Goal: Transaction & Acquisition: Purchase product/service

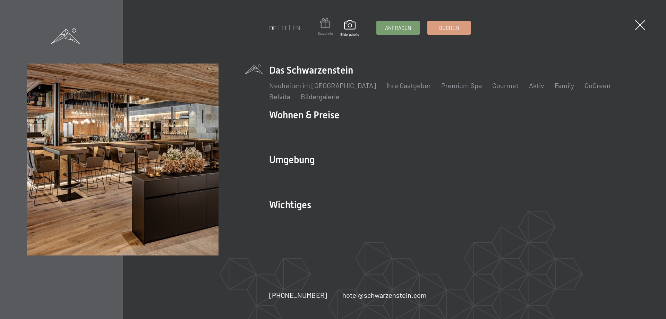
click at [322, 18] on span at bounding box center [325, 24] width 15 height 13
click at [324, 24] on span at bounding box center [325, 24] width 15 height 13
click at [319, 31] on span at bounding box center [325, 24] width 15 height 13
click at [319, 33] on span "Gutschein" at bounding box center [325, 33] width 15 height 5
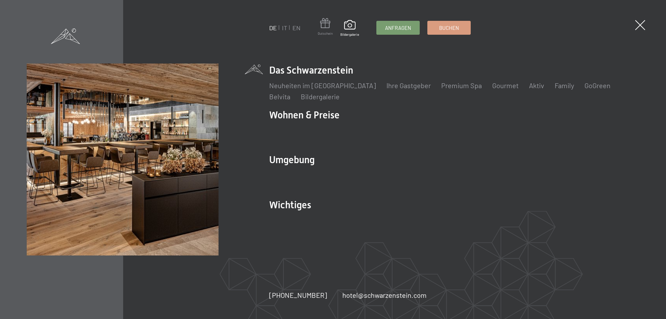
click at [319, 33] on span "Gutschein" at bounding box center [325, 33] width 15 height 5
drag, startPoint x: 319, startPoint y: 33, endPoint x: 319, endPoint y: 40, distance: 6.2
click at [319, 40] on div "DE IT EN Gutschein Bildergalerie Anfragen Buchen DE IT EN Das Schwarzenstein Ne…" at bounding box center [333, 159] width 666 height 319
click at [641, 26] on span at bounding box center [640, 25] width 14 height 14
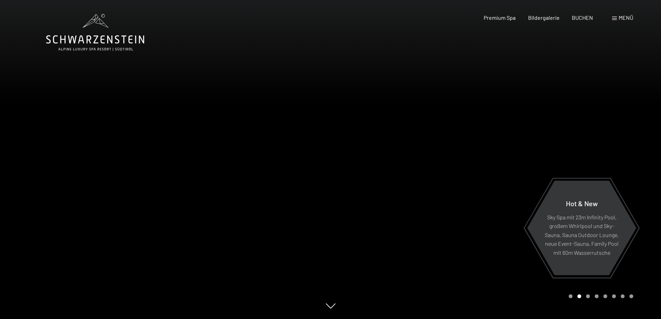
click at [616, 19] on span at bounding box center [614, 18] width 5 height 3
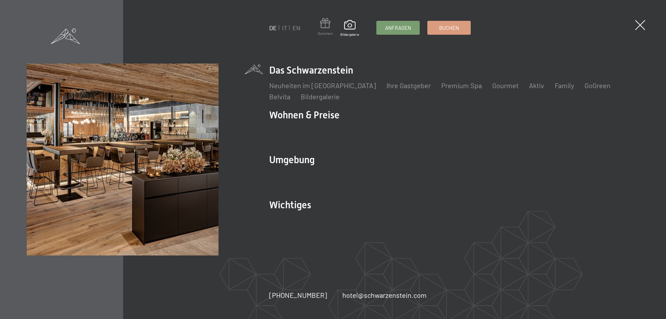
click at [324, 23] on span at bounding box center [325, 24] width 15 height 13
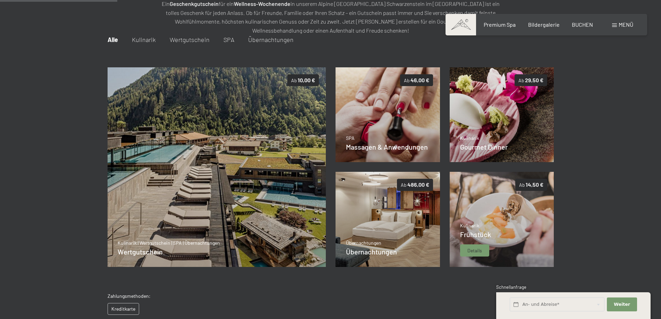
click at [514, 195] on img at bounding box center [502, 219] width 104 height 95
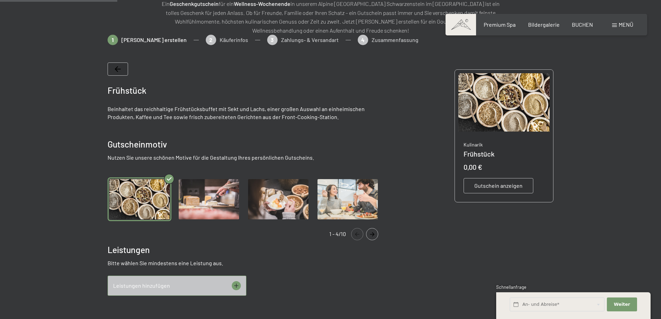
click at [207, 196] on img "Gallery" at bounding box center [209, 199] width 64 height 44
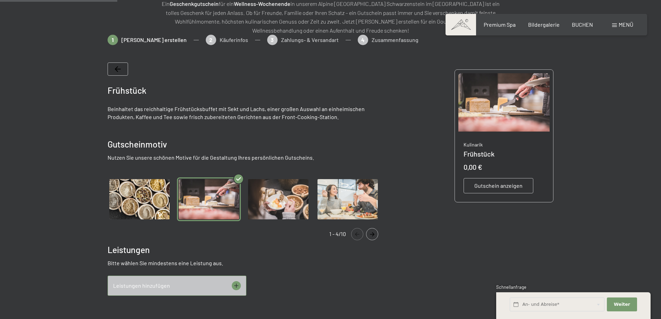
click at [285, 200] on img "Gallery" at bounding box center [278, 199] width 64 height 44
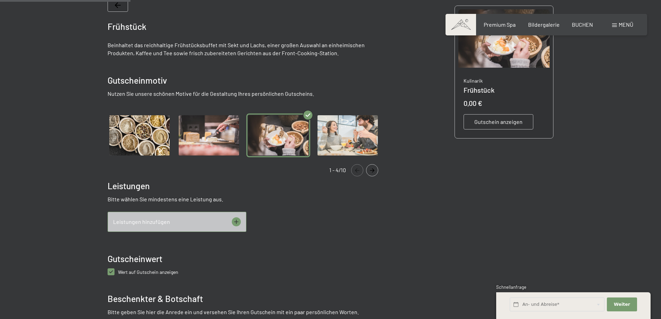
scroll to position [170, 0]
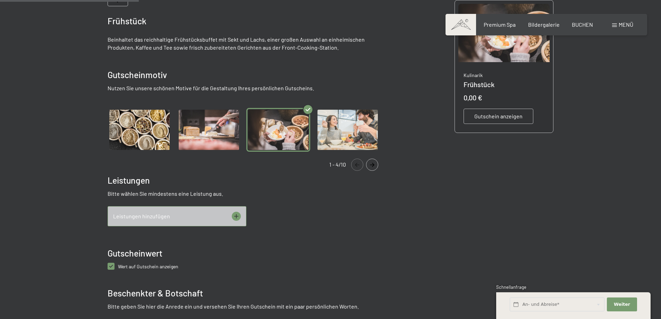
click at [347, 127] on img "Gallery" at bounding box center [348, 130] width 64 height 44
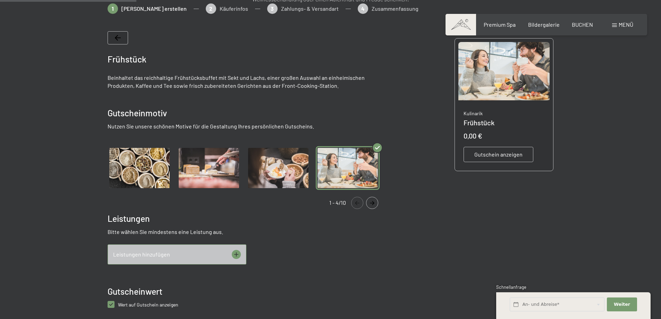
scroll to position [66, 0]
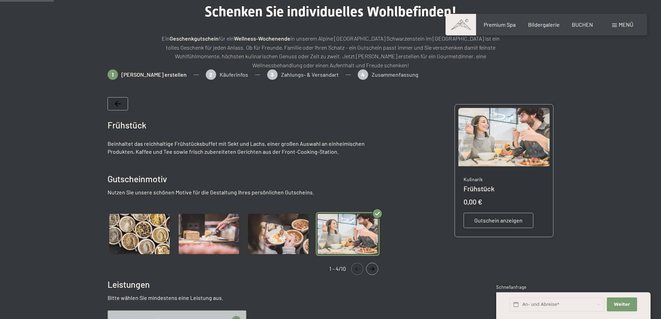
click at [374, 265] on button "Navigate to next slide" at bounding box center [372, 269] width 12 height 12
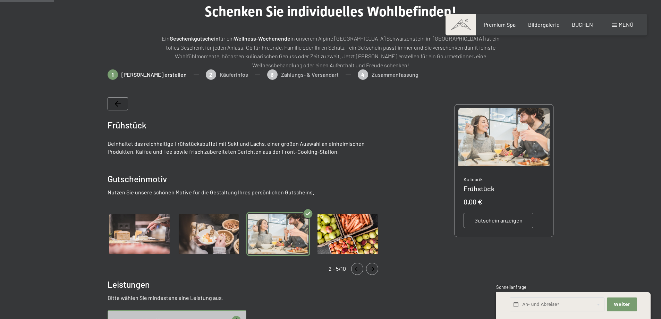
click at [374, 265] on button "Navigate to next slide" at bounding box center [372, 269] width 12 height 12
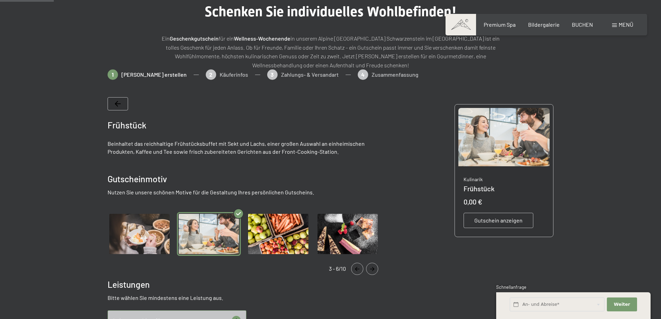
click at [367, 250] on img "Gallery" at bounding box center [348, 234] width 64 height 44
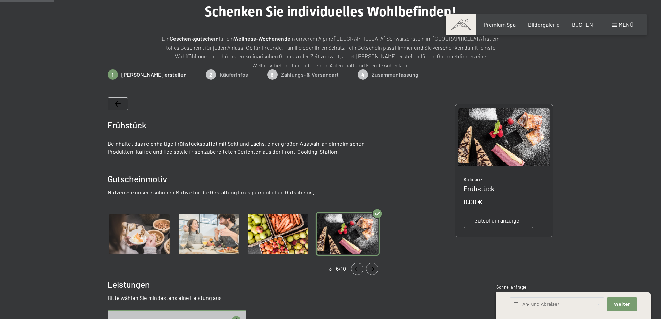
click at [285, 234] on img "Gallery" at bounding box center [278, 234] width 64 height 44
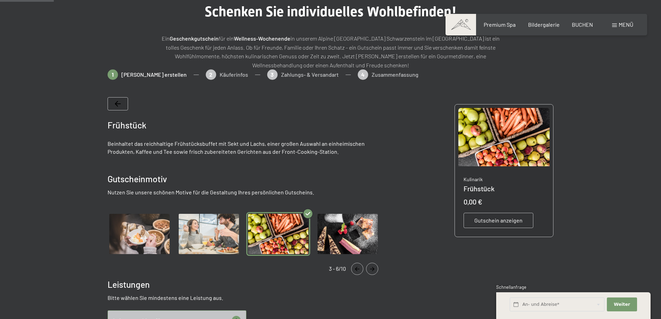
click at [360, 239] on img "Gallery" at bounding box center [348, 234] width 64 height 44
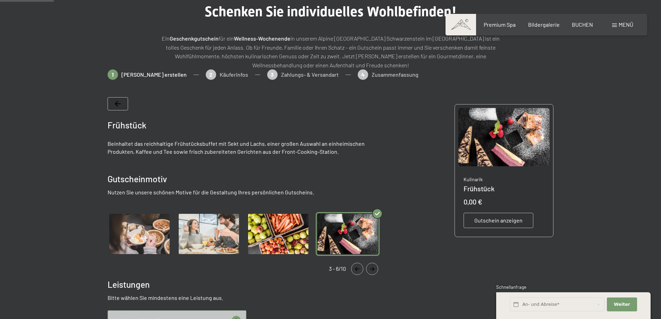
click at [372, 265] on button "Navigate to next slide" at bounding box center [372, 269] width 12 height 12
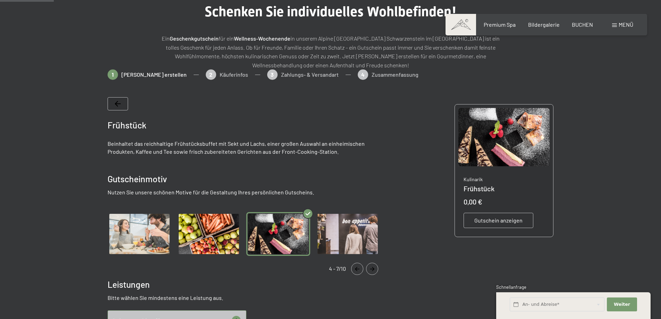
click at [356, 264] on button "Navigate to previous slide" at bounding box center [357, 269] width 12 height 12
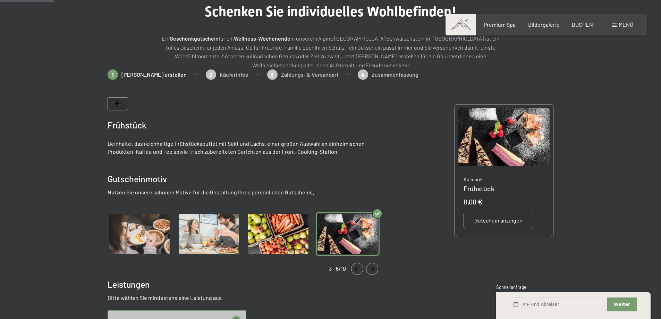
click at [371, 265] on button "Navigate to next slide" at bounding box center [372, 269] width 12 height 12
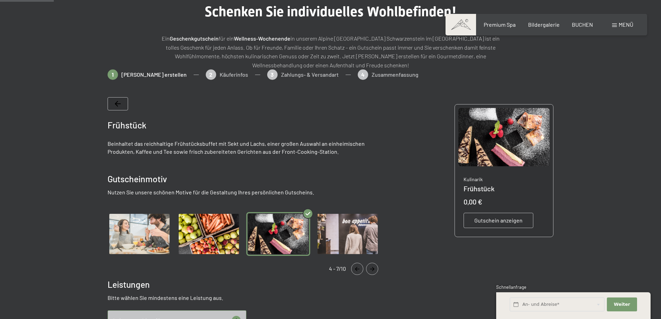
click at [369, 247] on img "Gallery" at bounding box center [348, 234] width 64 height 44
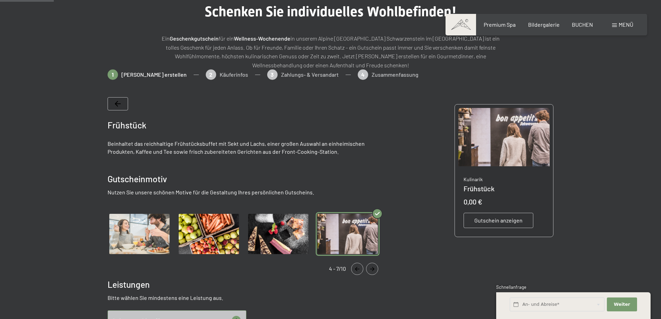
click at [358, 270] on icon "Navigate to previous slide" at bounding box center [357, 269] width 11 height 4
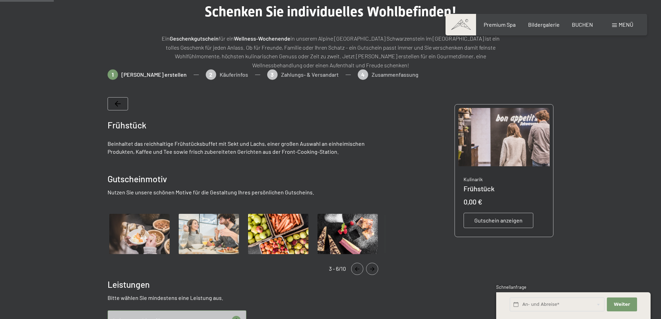
click at [358, 270] on icon "Navigate to previous slide" at bounding box center [357, 269] width 11 height 4
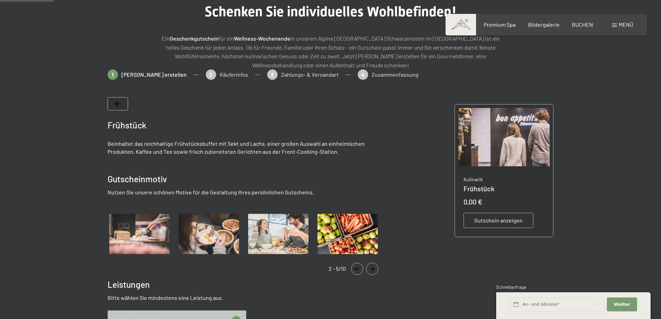
click at [358, 270] on icon "Navigate to previous slide" at bounding box center [357, 269] width 11 height 4
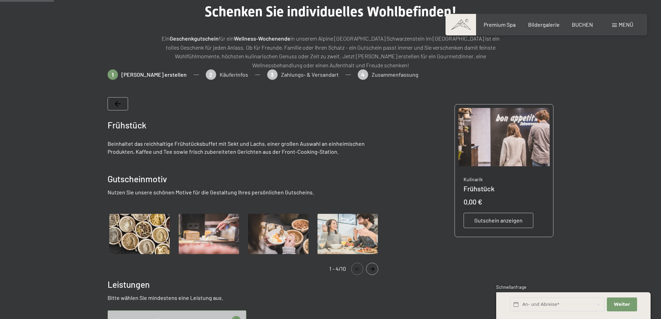
click at [297, 237] on img "Gallery" at bounding box center [278, 234] width 64 height 44
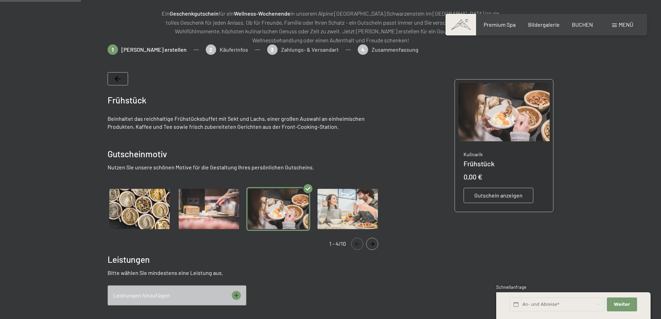
scroll to position [101, 0]
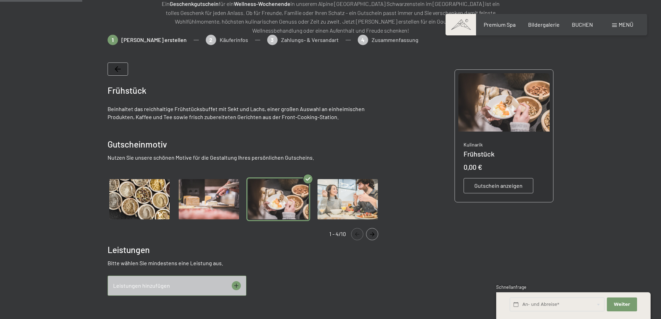
click at [237, 287] on icon at bounding box center [236, 285] width 9 height 9
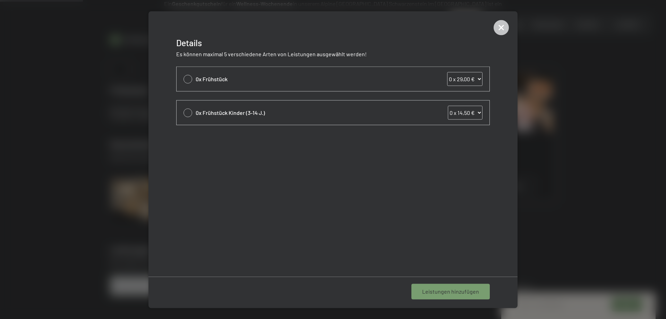
click at [310, 85] on div "0x Frühstück 0 x 29,00 € 1 x 29,00 € 2 x 29,00 € 3 x 29,00 € 4 x 29,00 € 5 x 29…" at bounding box center [339, 79] width 287 height 14
click at [190, 79] on div at bounding box center [188, 79] width 9 height 9
click at [455, 83] on select "0 x 29,00 € 1 x 29,00 € 2 x 29,00 € 3 x 29,00 € 4 x 29,00 € 5 x 29,00 € 6 x 29,…" at bounding box center [464, 79] width 35 height 14
select select "2"
click at [447, 72] on select "0 x 29,00 € 1 x 29,00 € 2 x 29,00 € 3 x 29,00 € 4 x 29,00 € 5 x 29,00 € 6 x 29,…" at bounding box center [464, 79] width 35 height 14
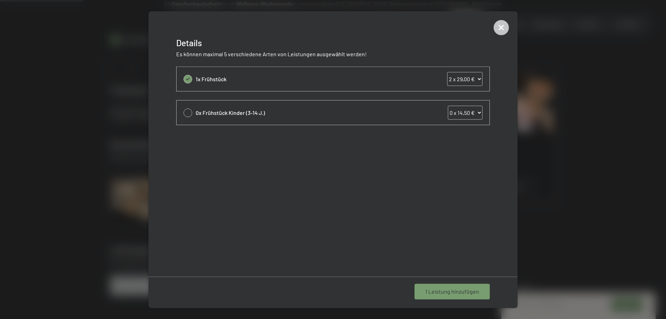
select select "2"
click at [441, 290] on span "1 Leistung hinzufügen" at bounding box center [452, 292] width 54 height 8
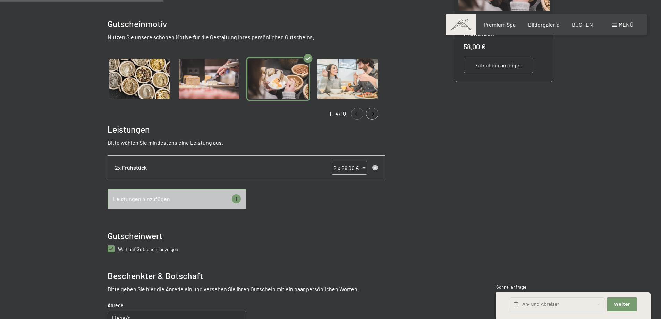
scroll to position [239, 0]
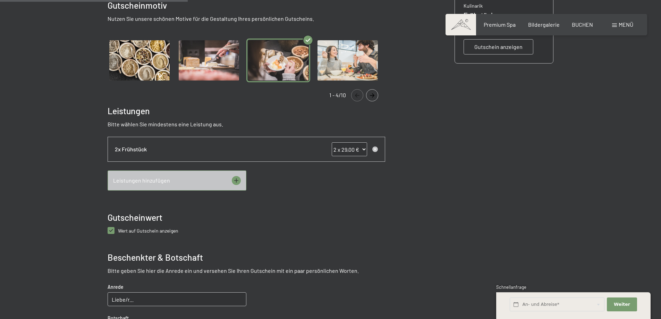
click at [109, 231] on anzeigen "checkbox" at bounding box center [111, 230] width 7 height 7
checkbox anzeigen "false"
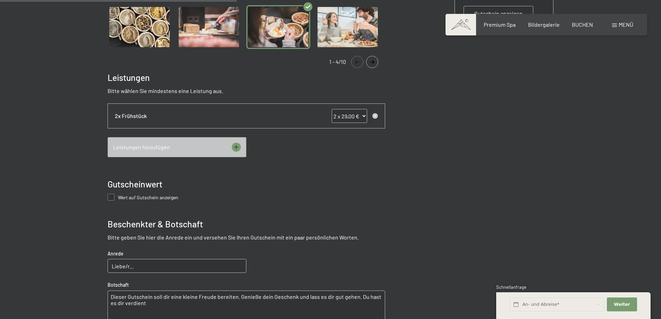
scroll to position [309, 0]
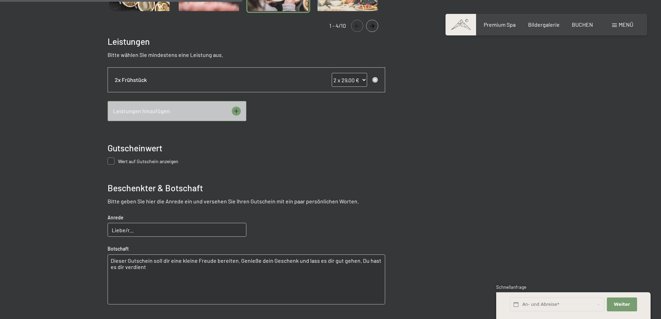
click at [132, 233] on input "Liebe/r..." at bounding box center [177, 230] width 139 height 14
type input "Lieber Armin"
click at [236, 261] on textarea "Dieser Gutschein soll dir eine kleine Freude bereiten. Genieße dein Geschenk un…" at bounding box center [247, 279] width 278 height 50
click at [129, 267] on textarea "Dieser Gutschein soll dir eine kleine Freude bereiten. Genieße dein Geschenk un…" at bounding box center [247, 279] width 278 height 50
click at [154, 266] on textarea "Dieser Gutschein soll dir eine kleine Freude bereiten. Genießt´´s und lass es d…" at bounding box center [247, 279] width 278 height 50
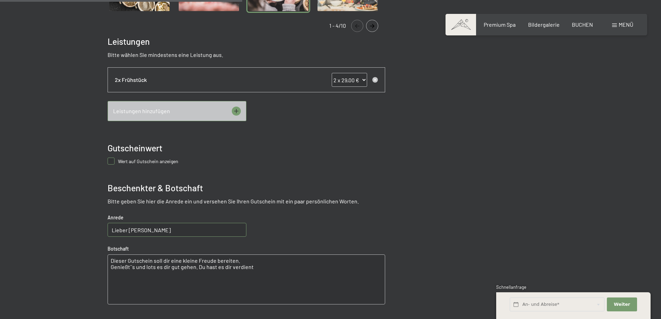
drag, startPoint x: 155, startPoint y: 268, endPoint x: 194, endPoint y: 268, distance: 38.5
click at [194, 268] on textarea "Dieser Gutschein soll dir eine kleine Freude bereiten. Genießt´´s und lots es d…" at bounding box center [247, 279] width 278 height 50
click at [194, 268] on textarea "Dieser Gutschein soll dir eine kleine Freude bereiten. Genießt´´s und lots enk …" at bounding box center [247, 279] width 278 height 50
click at [205, 266] on textarea "Dieser Gutschein soll dir eine kleine Freude bereiten. Genießt´´s und lots enk …" at bounding box center [247, 279] width 278 height 50
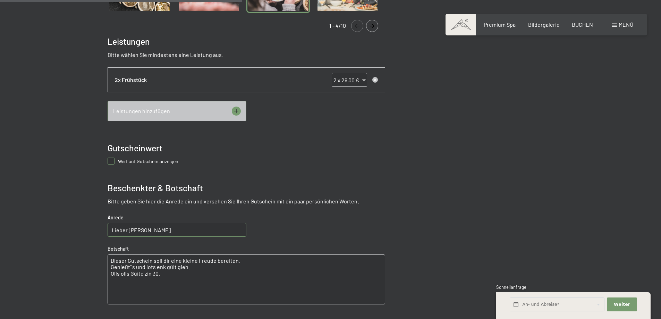
click at [205, 266] on textarea "Dieser Gutschein soll dir eine kleine Freude bereiten. Genießt´´s und lots enk …" at bounding box center [247, 279] width 278 height 50
click at [190, 277] on textarea "Dieser Gutschein soll dir eine kleine Freude bereiten. Genießt´´s und lots enk …" at bounding box center [247, 279] width 278 height 50
click at [235, 261] on textarea "Dieser Gutschein soll dir eine kleine Freude bereiten. Genießt´´s und lots enk …" at bounding box center [247, 279] width 278 height 50
click at [239, 261] on textarea "Dieser Gutschein soll dir eine kleine Freude bereiten. Genießt´´s und lots enk …" at bounding box center [247, 279] width 278 height 50
click at [110, 286] on textarea "Dieser Gutschein soll dir eine kleine Freude bereiten. Genießt´´s und lots enk …" at bounding box center [247, 279] width 278 height 50
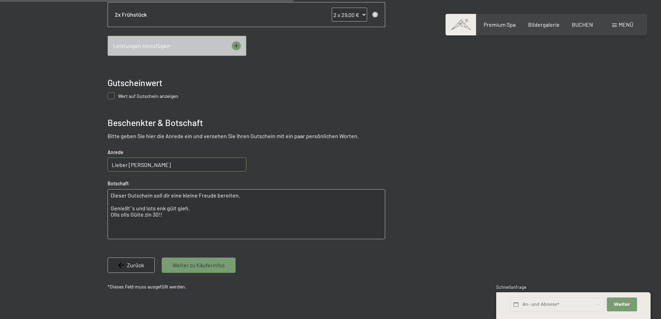
scroll to position [378, 0]
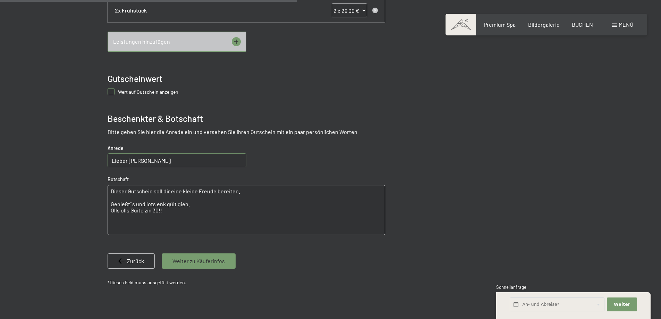
type textarea "Dieser Gutschein soll dir eine kleine Freude bereiten. Genießt´´s und lots enk …"
click at [180, 263] on span "Weiter zu Käuferinfos" at bounding box center [198, 261] width 52 height 8
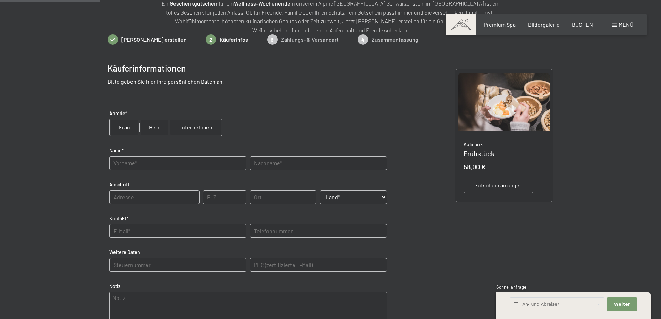
scroll to position [101, 0]
click at [120, 127] on input "radio" at bounding box center [125, 127] width 30 height 17
radio input "true"
click at [124, 160] on input "text" at bounding box center [177, 164] width 137 height 14
type input "Michaela"
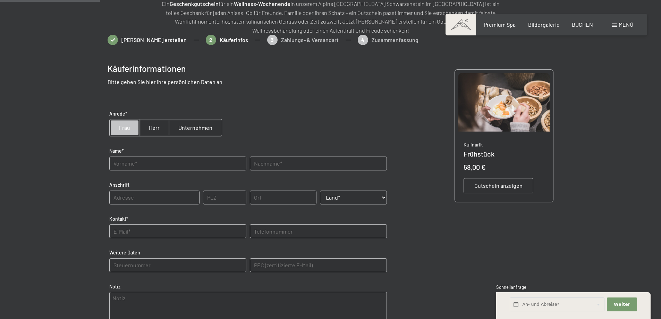
type input "Steger"
type input "39030"
type input "St. Johann/Ahrntal/Südtirol"
select select "ITA"
type input "03473556827"
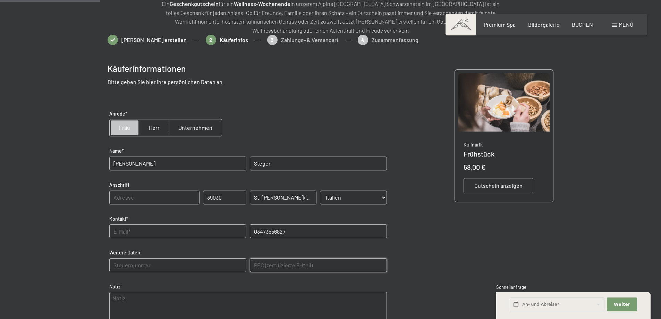
type E-Mail\) "michaelasteger@hotmail.de"
click at [147, 195] on input "text" at bounding box center [154, 198] width 90 height 14
type input "Mühlegg"
click at [201, 236] on input "text" at bounding box center [177, 231] width 137 height 14
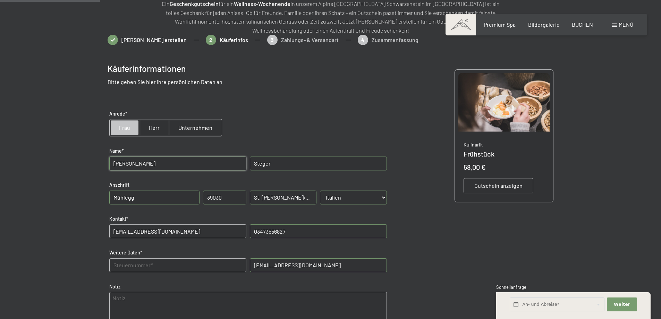
type input "michaelasteger@hotmail.de"
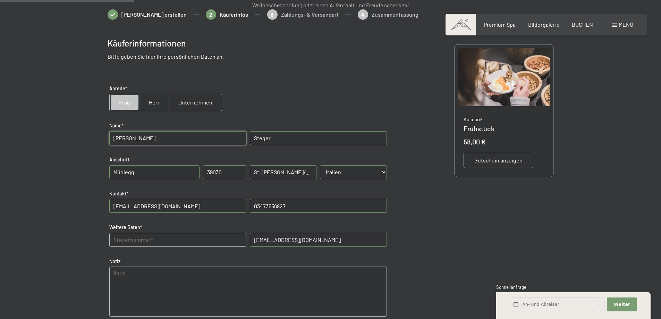
scroll to position [135, 0]
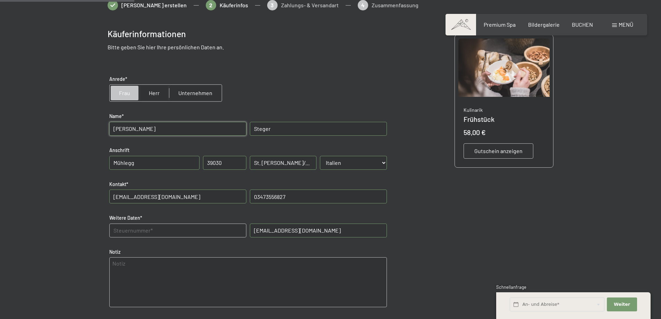
click at [210, 234] on Daten "text" at bounding box center [177, 230] width 137 height 14
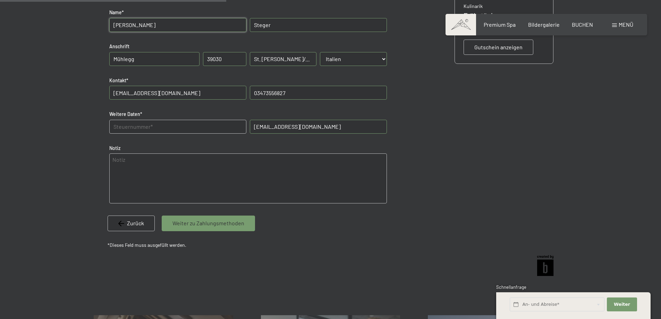
scroll to position [239, 0]
click at [209, 226] on span "Weiter zu Zahlungsmethoden" at bounding box center [208, 223] width 72 height 8
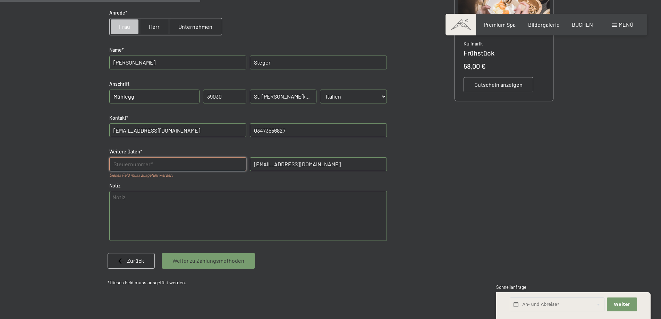
click at [187, 162] on Daten "text" at bounding box center [177, 164] width 137 height 14
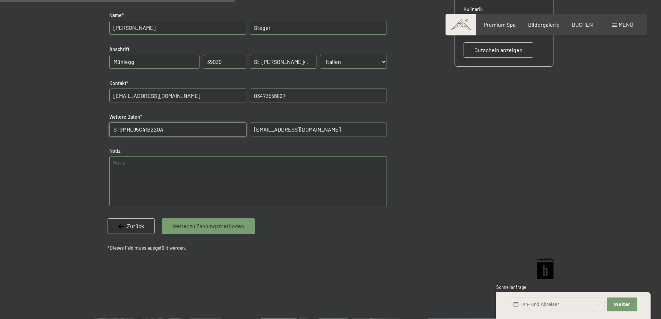
type Daten "STGMHL95C41B220A"
click at [183, 224] on span "Weiter zu Zahlungsmethoden" at bounding box center [208, 226] width 72 height 8
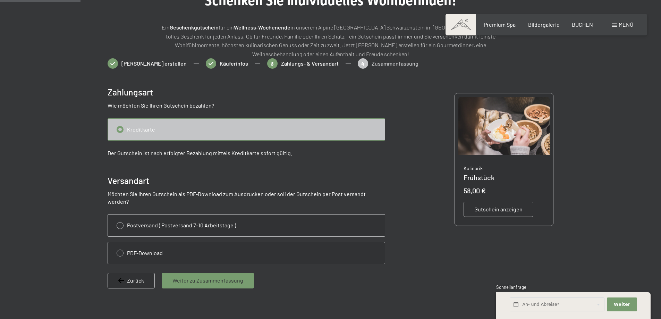
scroll to position [66, 0]
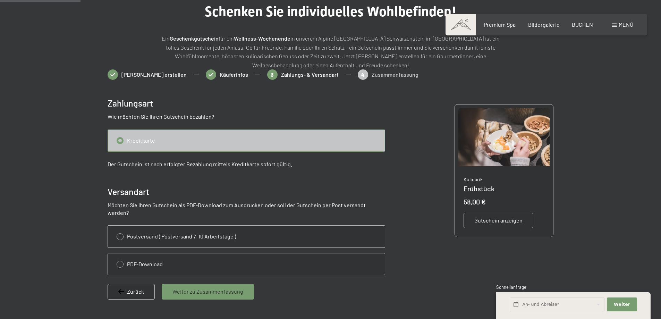
click at [205, 288] on span "Weiter zu Zusammenfassung" at bounding box center [207, 292] width 71 height 8
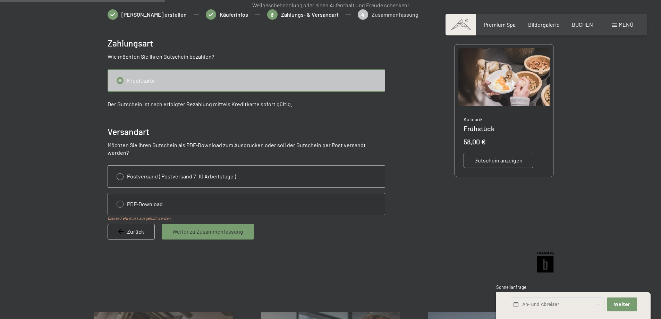
scroll to position [135, 0]
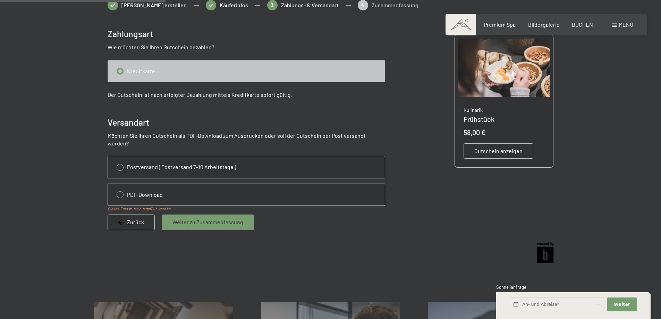
click at [146, 188] on input "radio" at bounding box center [246, 195] width 277 height 22
radio input "true"
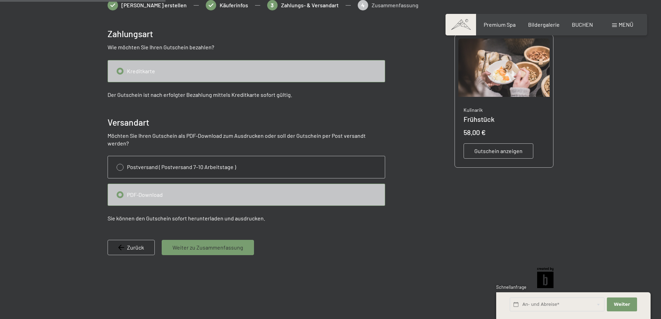
click at [192, 244] on span "Weiter zu Zusammenfassung" at bounding box center [207, 248] width 71 height 8
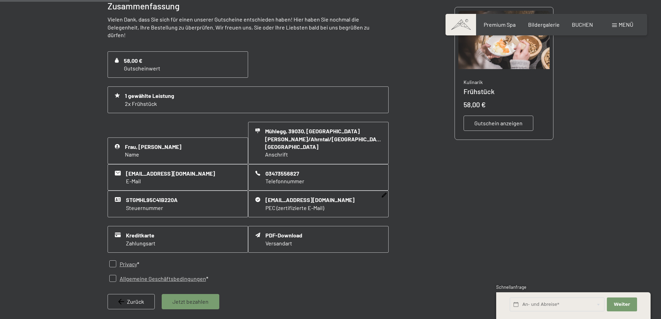
scroll to position [170, 0]
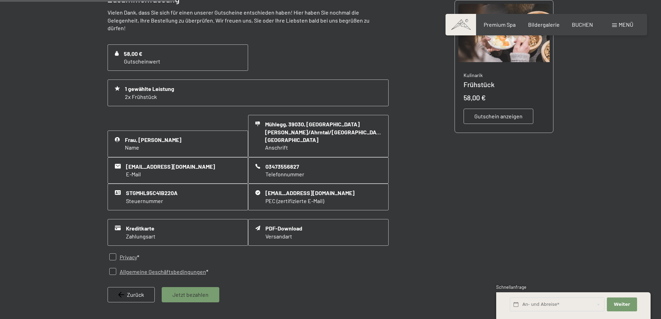
click at [108, 250] on div "Privacy *" at bounding box center [225, 257] width 234 height 15
click at [110, 268] on input "checkbox" at bounding box center [112, 271] width 7 height 7
checkbox input "true"
click at [112, 253] on input "checkbox" at bounding box center [112, 256] width 7 height 7
checkbox input "true"
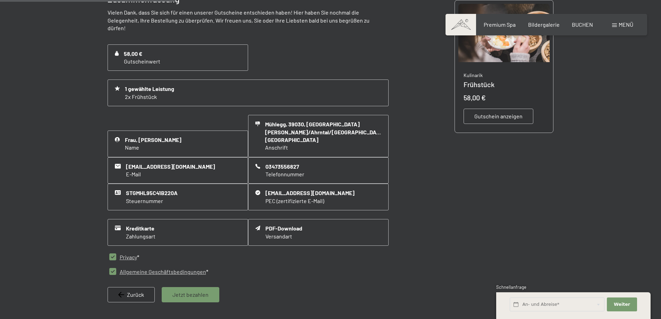
click at [187, 287] on div "Jetzt bezahlen" at bounding box center [191, 294] width 58 height 15
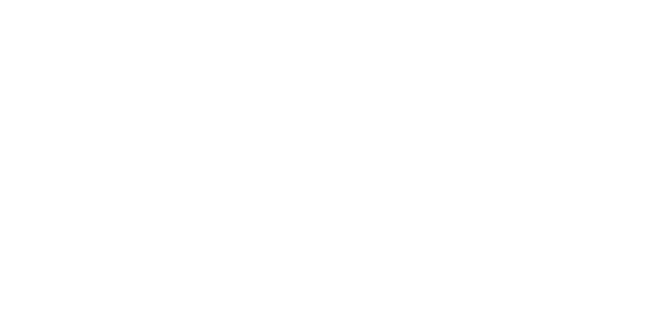
scroll to position [0, 0]
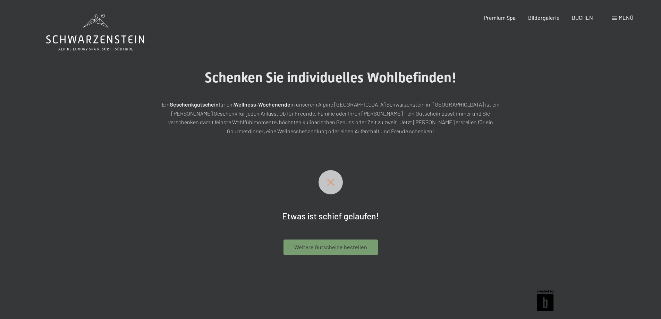
click at [331, 240] on div "Weitere Gutscheine bestellen" at bounding box center [331, 246] width 94 height 15
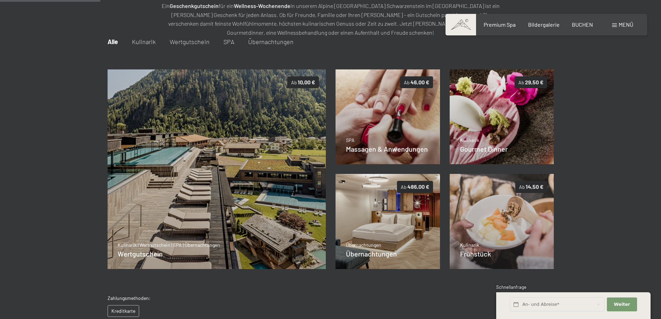
scroll to position [101, 0]
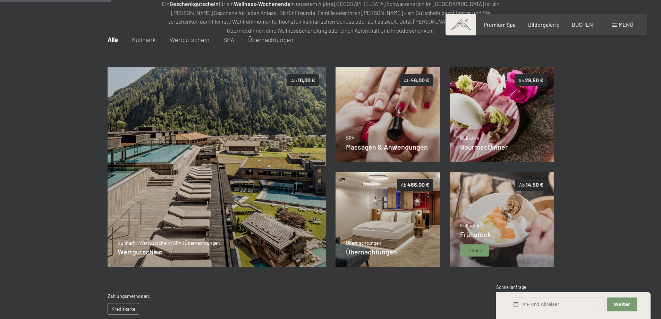
click at [477, 200] on img at bounding box center [502, 219] width 104 height 95
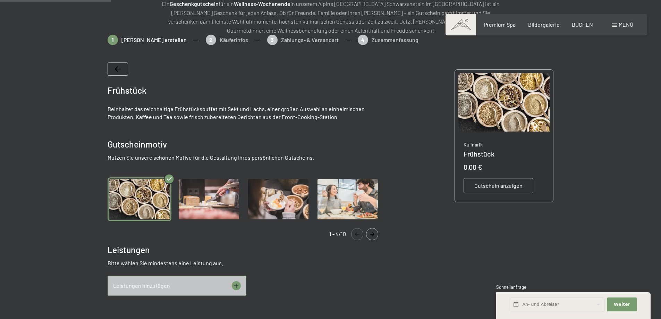
click at [297, 200] on img "Gallery" at bounding box center [278, 199] width 64 height 44
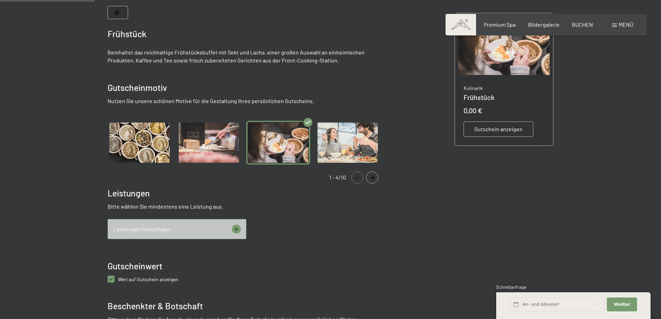
scroll to position [170, 0]
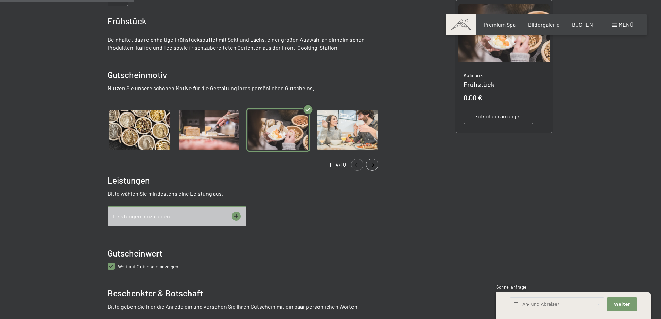
click at [234, 217] on icon at bounding box center [236, 216] width 9 height 9
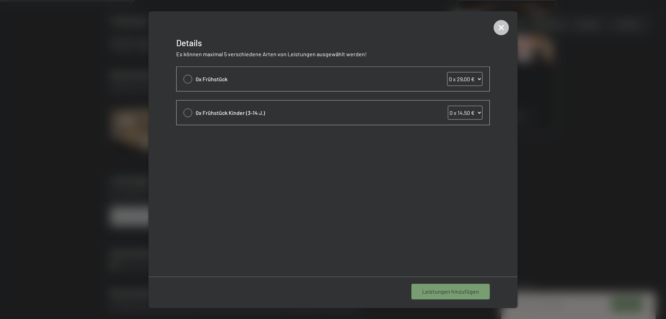
click at [471, 76] on select "0 x 29,00 € 1 x 29,00 € 2 x 29,00 € 3 x 29,00 € 4 x 29,00 € 5 x 29,00 € 6 x 29,…" at bounding box center [464, 79] width 35 height 14
select select "2"
click at [447, 72] on select "0 x 29,00 € 1 x 29,00 € 2 x 29,00 € 3 x 29,00 € 4 x 29,00 € 5 x 29,00 € 6 x 29,…" at bounding box center [464, 79] width 35 height 14
click at [439, 291] on span "1 Leistung hinzufügen" at bounding box center [452, 292] width 54 height 8
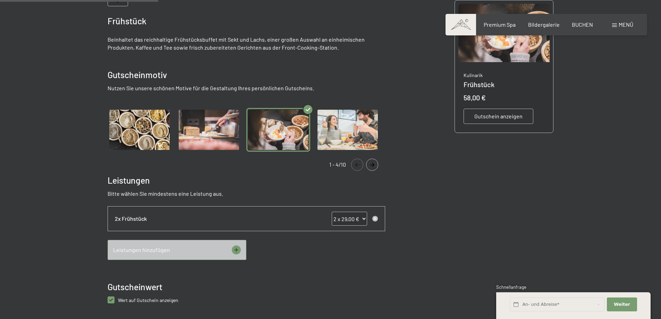
scroll to position [274, 0]
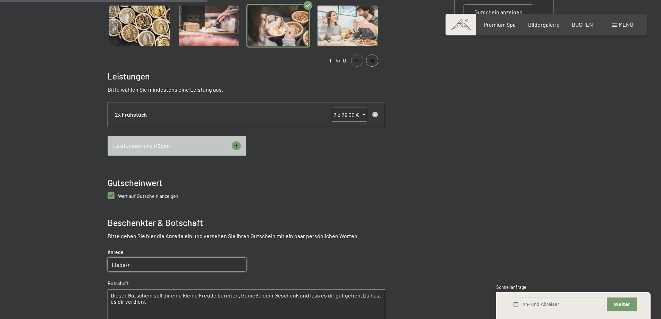
click at [163, 264] on input "Liebe/r..." at bounding box center [177, 264] width 139 height 14
type input "Lieber Armin"
click at [136, 304] on textarea "Dieser Gutschein soll dir eine kleine Freude bereiten. Genieße dein Geschenk un…" at bounding box center [247, 314] width 278 height 50
drag, startPoint x: 141, startPoint y: 303, endPoint x: 234, endPoint y: 295, distance: 93.7
click at [234, 295] on textarea "Dieser Gutschein soll dir eine kleine Freude bereiten. Genieße dein Geschenk un…" at bounding box center [247, 314] width 278 height 50
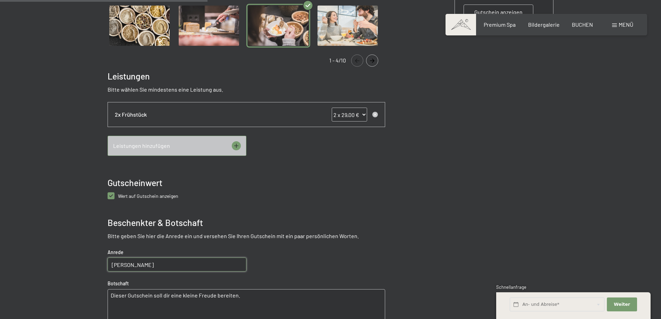
click at [271, 300] on textarea "Dieser Gutschein soll dir eine kleine Freude bereiten." at bounding box center [247, 314] width 278 height 50
drag, startPoint x: 271, startPoint y: 300, endPoint x: 252, endPoint y: 296, distance: 19.5
click at [252, 296] on textarea "Dieser Gutschein soll dir eine kleine Freude bereiten." at bounding box center [247, 314] width 278 height 50
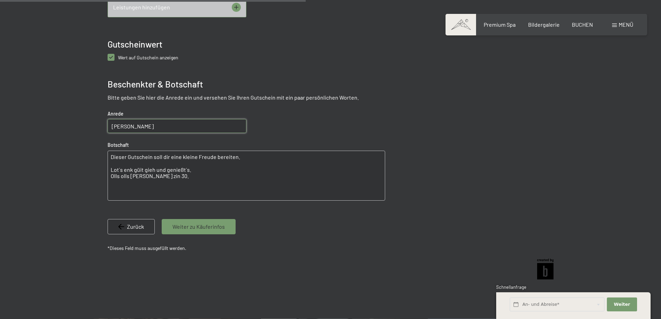
scroll to position [413, 0]
type textarea "Dieser Gutschein soll dir eine kleine Freude bereiten. Lot´s enk güit gieh und …"
click at [187, 231] on div "Weiter zu Käuferinfos" at bounding box center [199, 226] width 74 height 15
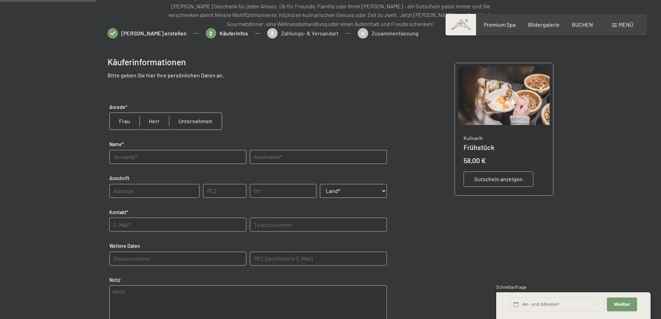
scroll to position [101, 0]
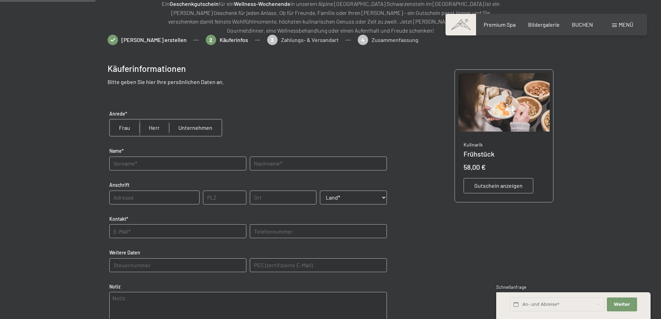
click at [117, 130] on input "radio" at bounding box center [125, 127] width 30 height 17
radio input "true"
click at [125, 165] on input "text" at bounding box center [177, 164] width 137 height 14
type input "Michaela"
type input "Steger"
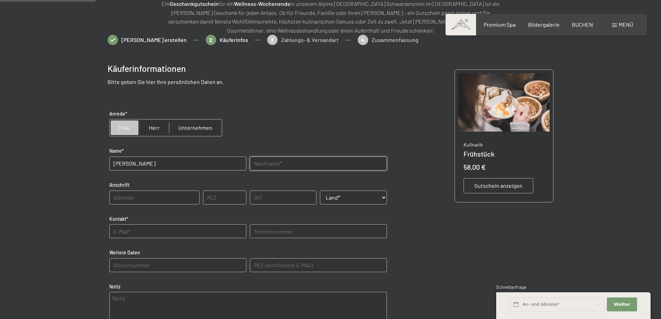
type input "39030"
type input "St. Johann/Ahrntal/Südtirol"
select select "ITA"
type input "03473556827"
type E-Mail\) "michaelasteger@hotmail.de"
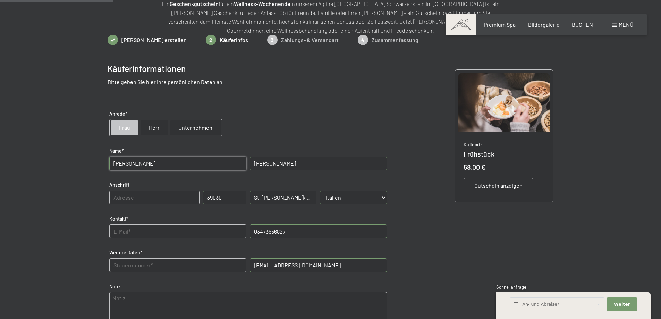
scroll to position [170, 0]
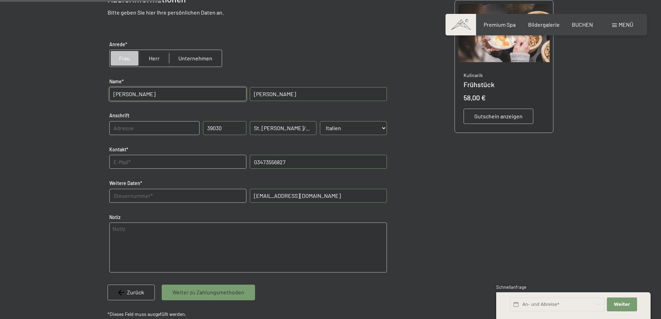
click at [158, 164] on input "text" at bounding box center [177, 162] width 137 height 14
type input "michaelasteger@hotmail.de"
click at [154, 195] on Daten "text" at bounding box center [177, 196] width 137 height 14
type Daten "STGMHL95C41B220A"
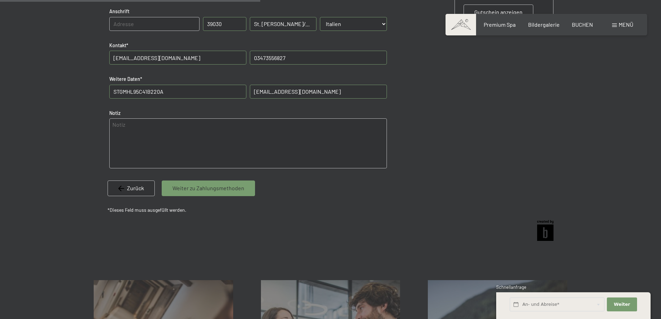
click at [194, 186] on span "Weiter zu Zahlungsmethoden" at bounding box center [208, 188] width 72 height 8
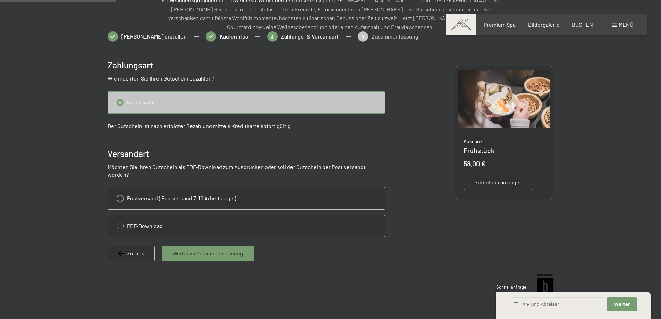
scroll to position [101, 0]
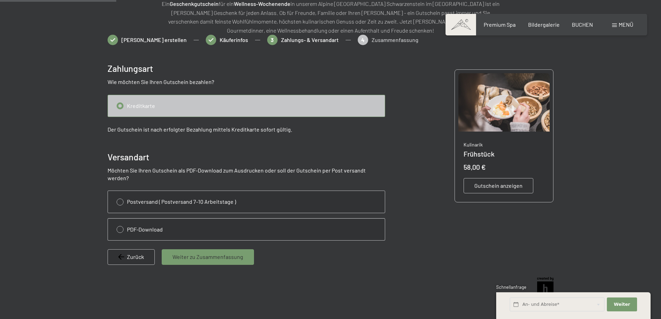
click at [127, 221] on input "radio" at bounding box center [246, 230] width 277 height 22
radio input "true"
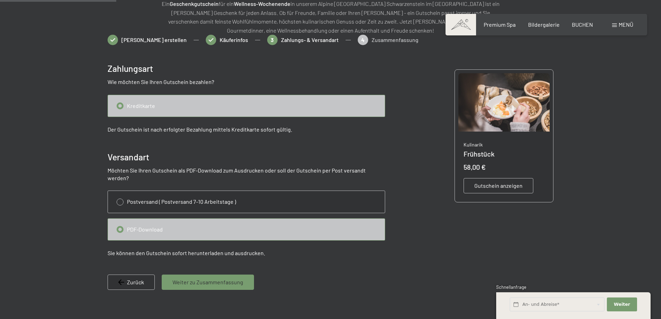
click at [197, 278] on span "Weiter zu Zusammenfassung" at bounding box center [207, 282] width 71 height 8
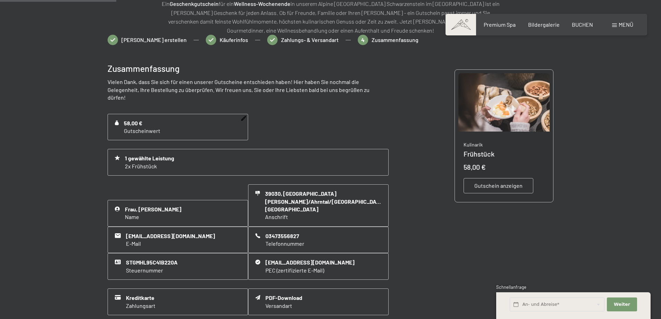
click at [180, 119] on div "58,00 € Gutscheinwert" at bounding box center [178, 127] width 141 height 27
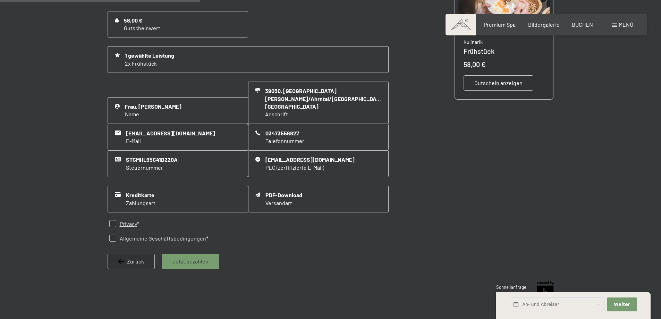
scroll to position [205, 0]
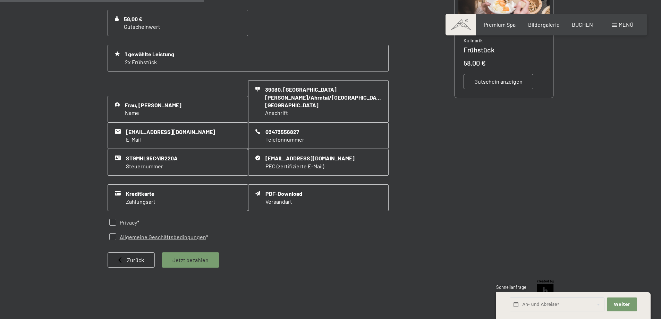
click at [112, 219] on input "checkbox" at bounding box center [112, 222] width 7 height 7
checkbox input "true"
click at [112, 233] on input "checkbox" at bounding box center [112, 236] width 7 height 7
checkbox input "true"
click at [182, 256] on span "Jetzt bezahlen" at bounding box center [190, 260] width 36 height 8
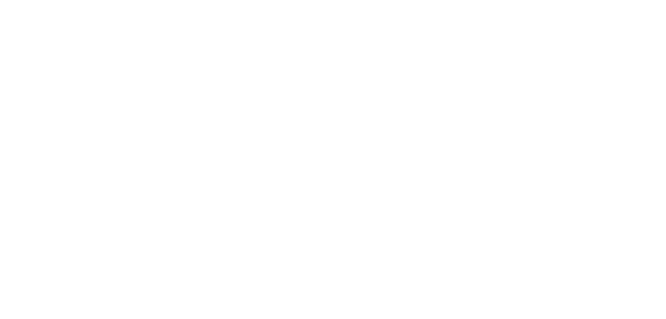
scroll to position [0, 0]
